Goal: Transaction & Acquisition: Purchase product/service

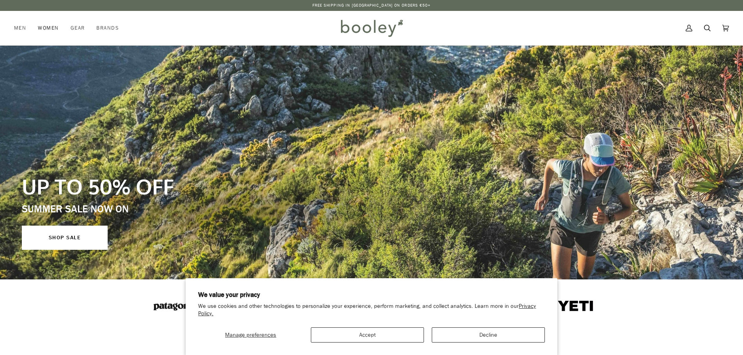
click at [54, 27] on span "Women" at bounding box center [48, 28] width 21 height 8
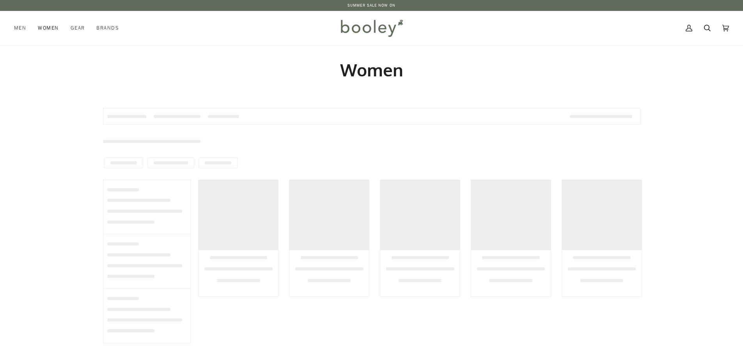
click at [48, 26] on span "Women" at bounding box center [48, 28] width 21 height 8
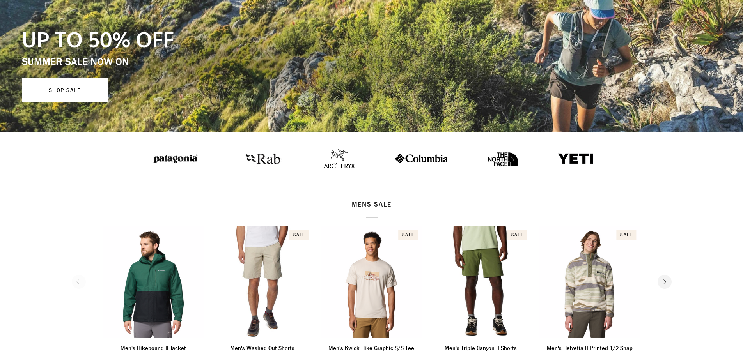
scroll to position [156, 0]
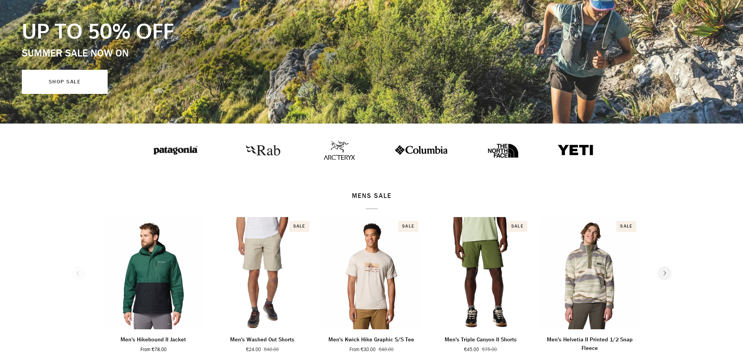
drag, startPoint x: 70, startPoint y: 78, endPoint x: 85, endPoint y: 104, distance: 29.7
click at [70, 78] on link "SHOP SALE" at bounding box center [65, 82] width 86 height 24
click at [61, 82] on link "SHOP SALE" at bounding box center [65, 82] width 86 height 24
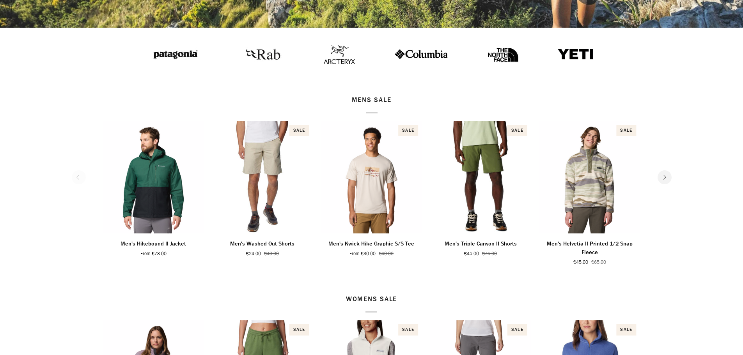
scroll to position [312, 0]
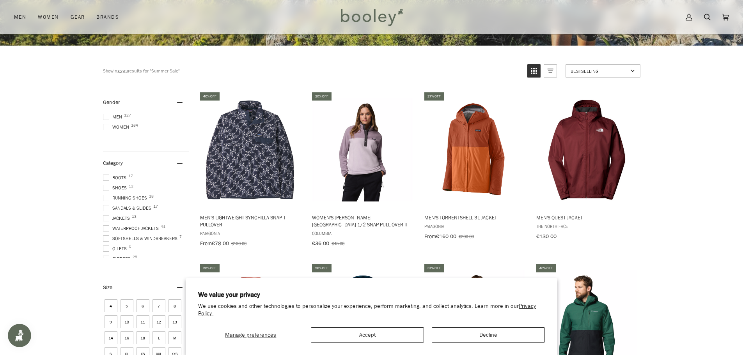
scroll to position [429, 0]
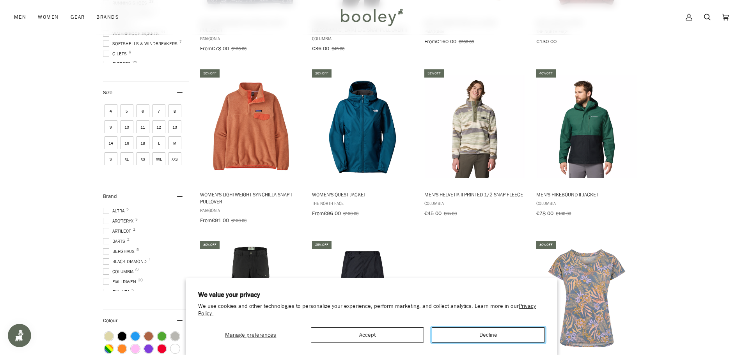
click at [465, 335] on button "Decline" at bounding box center [488, 334] width 113 height 15
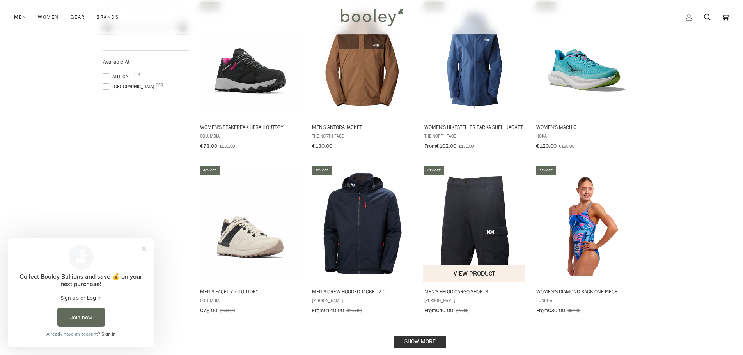
scroll to position [858, 0]
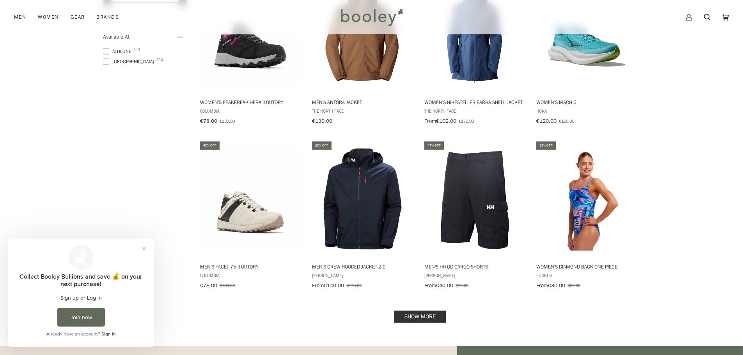
click at [433, 311] on link "Show more" at bounding box center [419, 317] width 51 height 12
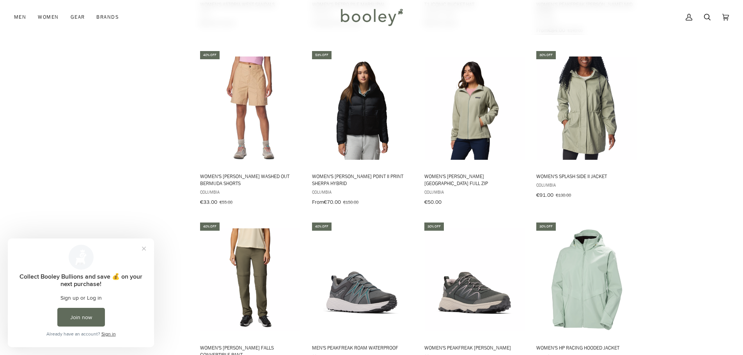
scroll to position [1286, 0]
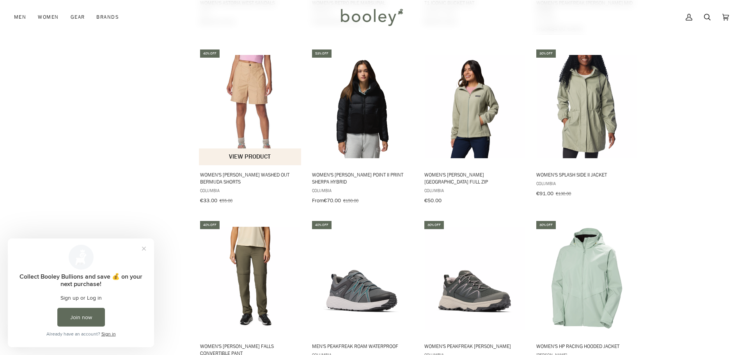
click at [262, 89] on img "Women's Holly Hideaway Washed Out Bermuda Shorts" at bounding box center [250, 106] width 103 height 103
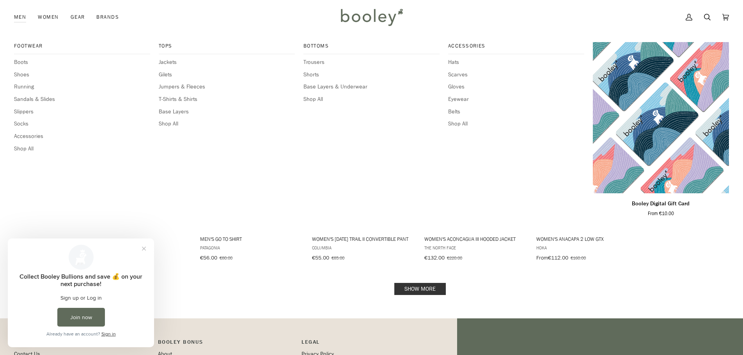
scroll to position [1754, 0]
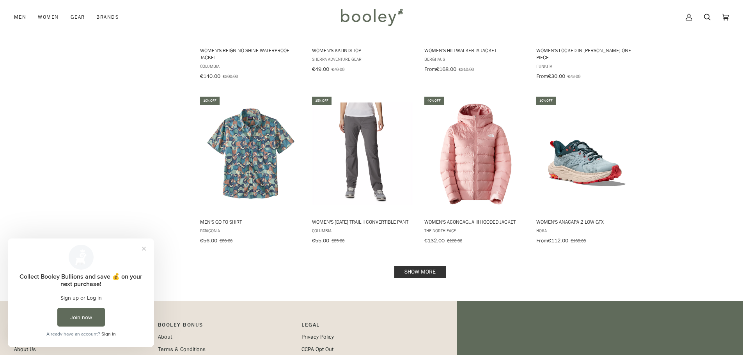
click at [437, 266] on link "Show more" at bounding box center [419, 272] width 51 height 12
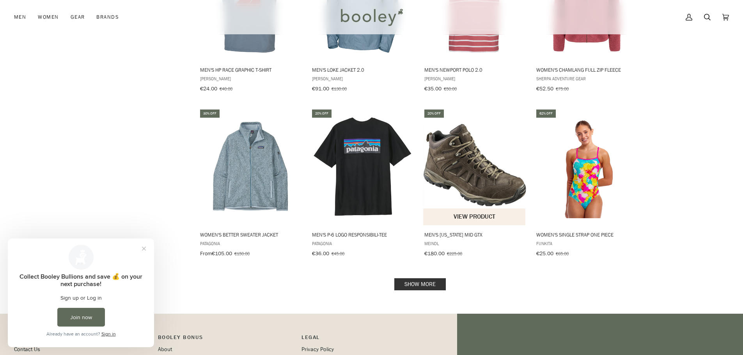
scroll to position [2573, 0]
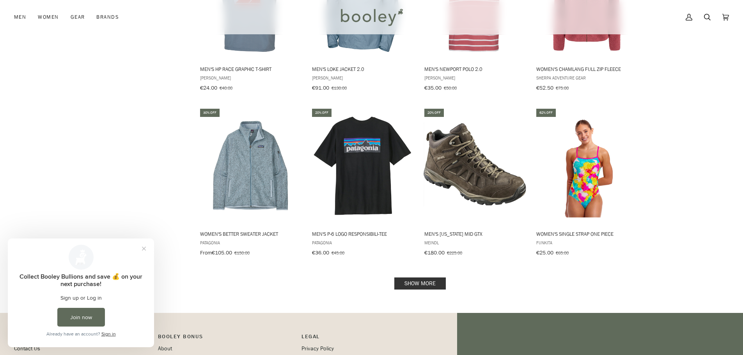
click at [413, 278] on link "Show more" at bounding box center [419, 284] width 51 height 12
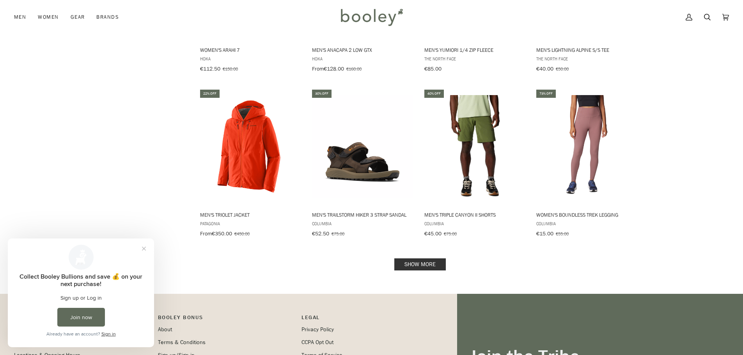
scroll to position [3430, 0]
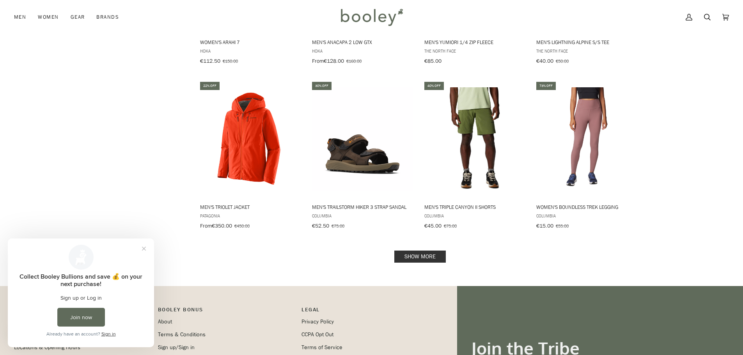
click at [422, 251] on link "Show more" at bounding box center [419, 257] width 51 height 12
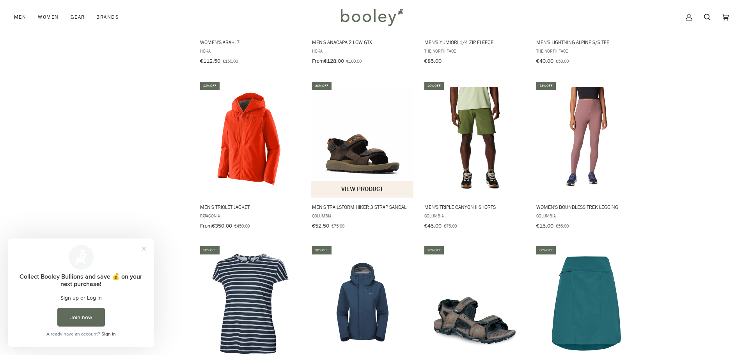
click at [366, 124] on img "Men's Trailstorm Hiker 3 Strap Sandal" at bounding box center [362, 138] width 103 height 103
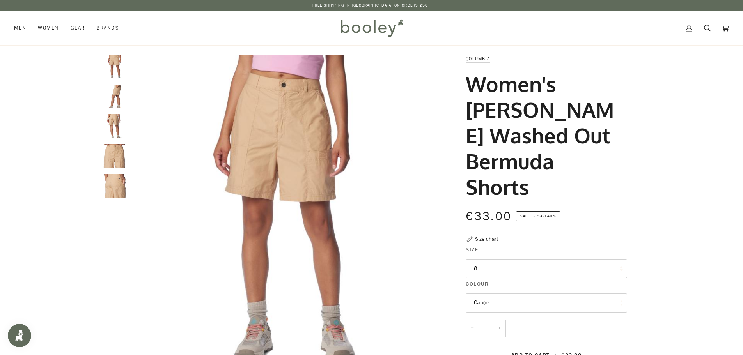
click at [124, 99] on img "Columbia Women's Holly Hideaway Washed Out Bermuda Shorts Canoe - Booley Galway" at bounding box center [114, 96] width 23 height 23
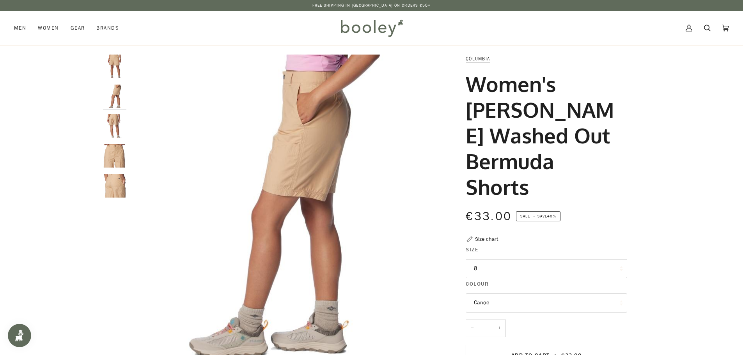
click at [114, 122] on img "Columbia Women's Holly Hideaway Washed Out Bermuda Shorts Canoe - Booley Galway" at bounding box center [114, 125] width 23 height 23
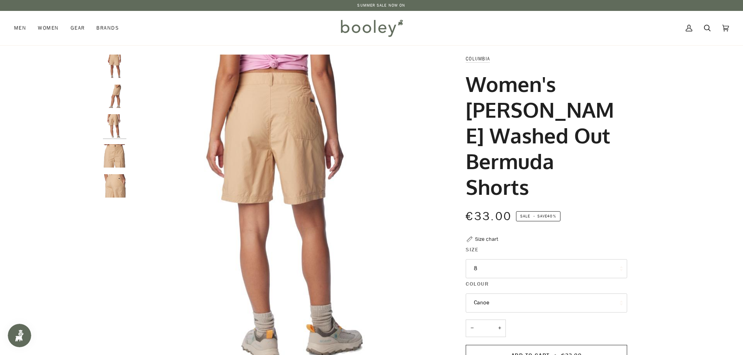
click at [124, 159] on img "Columbia Women's Holly Hideaway Washed Out Bermuda Shorts Canoe - Booley Galway" at bounding box center [114, 155] width 23 height 23
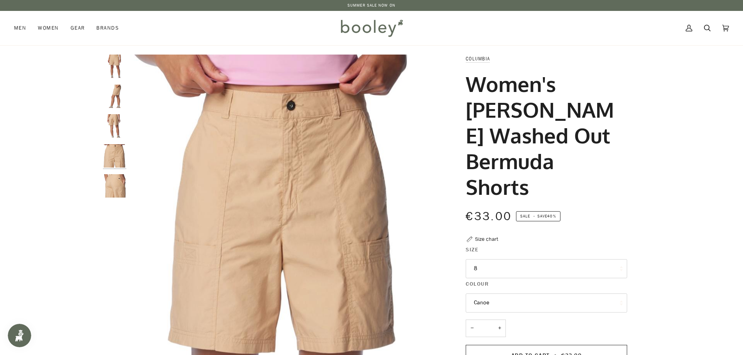
click at [118, 182] on img "Columbia Women's Holly Hideaway Washed Out Bermuda Shorts Canoe - Booley Galway" at bounding box center [114, 185] width 23 height 23
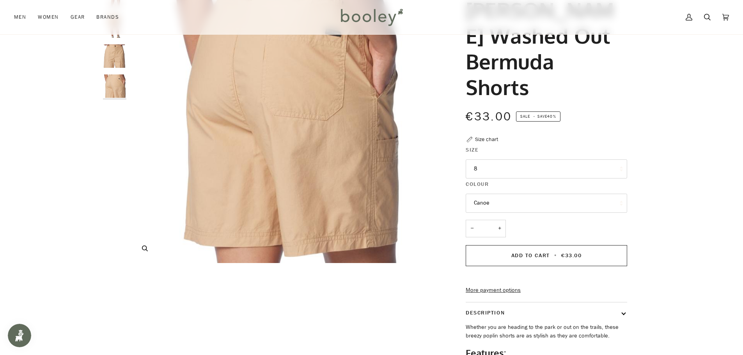
scroll to position [117, 0]
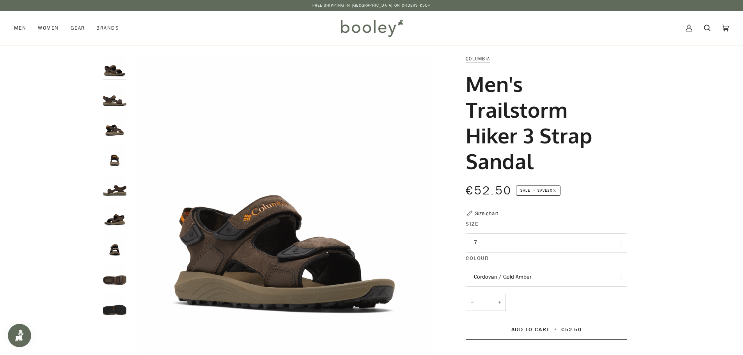
click at [118, 104] on img "Columbia Men's Trailstorm Hiker 3 Strap Sandal Cordovan / Gold Amber - Booley G…" at bounding box center [114, 96] width 23 height 23
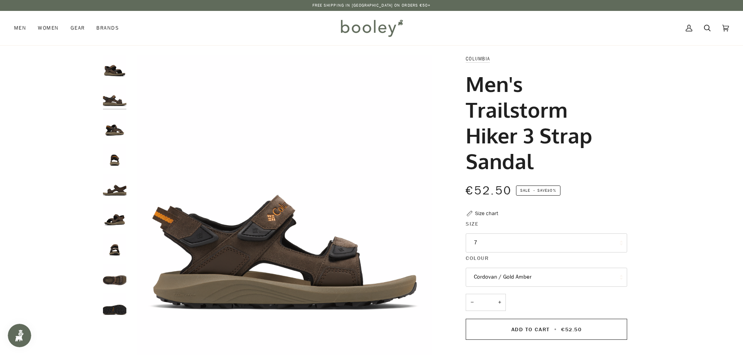
click at [117, 130] on img "Columbia Men's Trailstorm Hiker 3 Strap Sandal Cordovan / Gold Amber - Booley G…" at bounding box center [114, 125] width 23 height 23
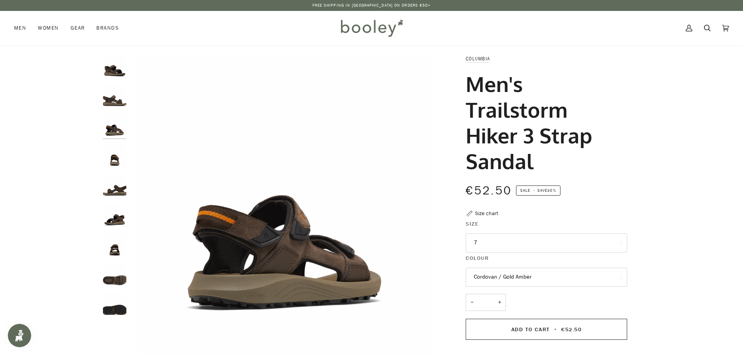
click at [111, 156] on img "Columbia Men's Trailstorm Hiker 3 Strap Sandal Cordovan / Gold Amber - Booley G…" at bounding box center [114, 155] width 23 height 23
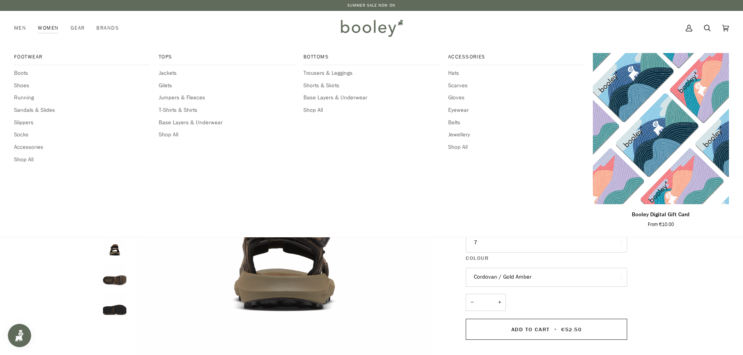
click at [47, 28] on link "Women" at bounding box center [48, 28] width 32 height 34
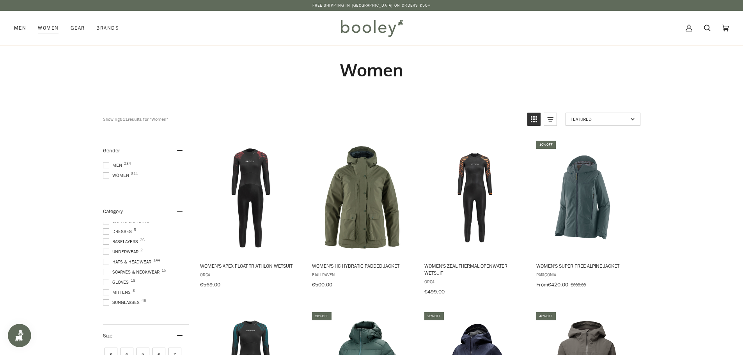
scroll to position [281, 0]
click at [124, 176] on span "Women 811" at bounding box center [117, 175] width 28 height 7
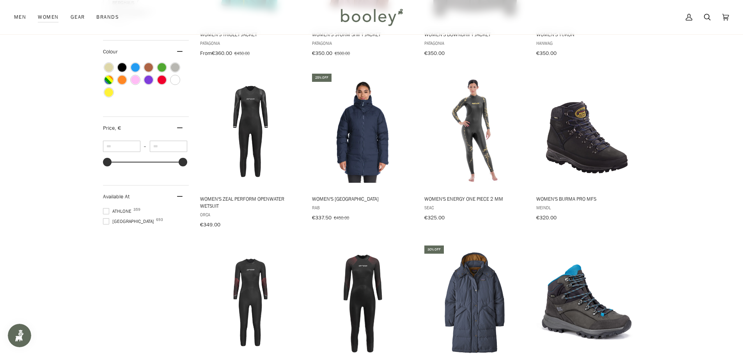
scroll to position [663, 0]
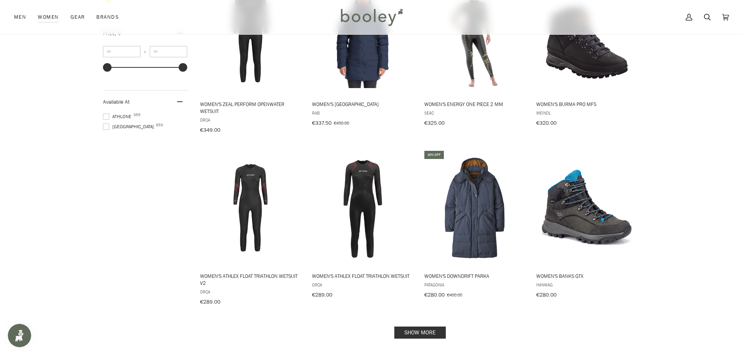
click at [116, 126] on span "Galway 693" at bounding box center [129, 126] width 53 height 7
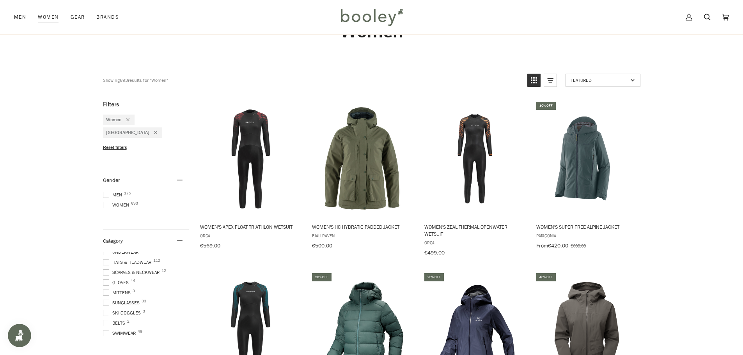
scroll to position [273, 0]
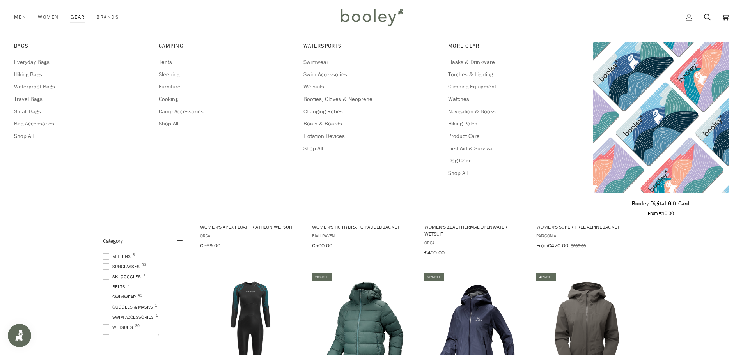
click at [73, 16] on link "Gear" at bounding box center [78, 17] width 26 height 34
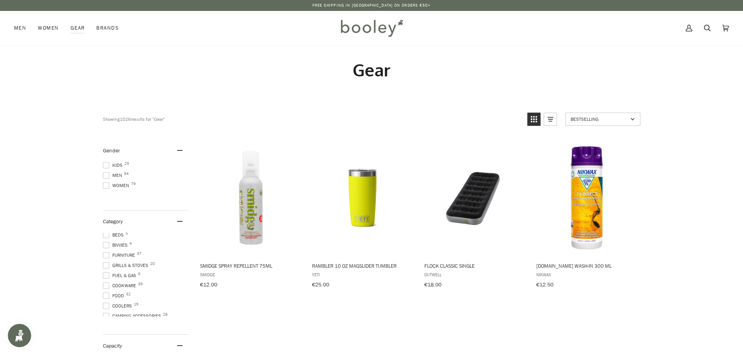
scroll to position [234, 0]
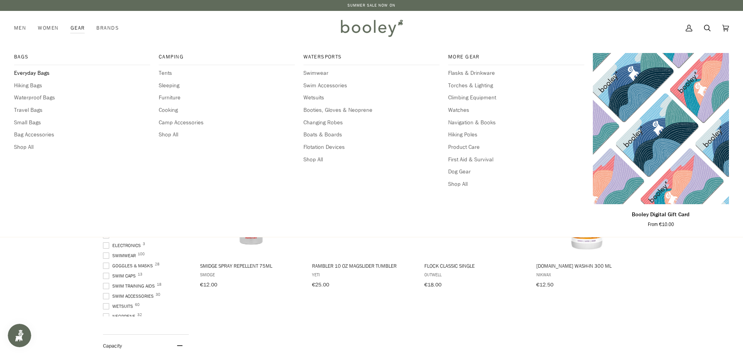
click at [39, 73] on span "Everyday Bags" at bounding box center [82, 73] width 136 height 9
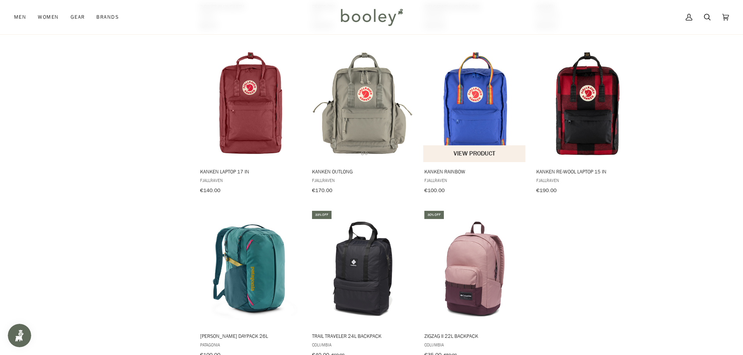
scroll to position [585, 0]
